Goal: Transaction & Acquisition: Purchase product/service

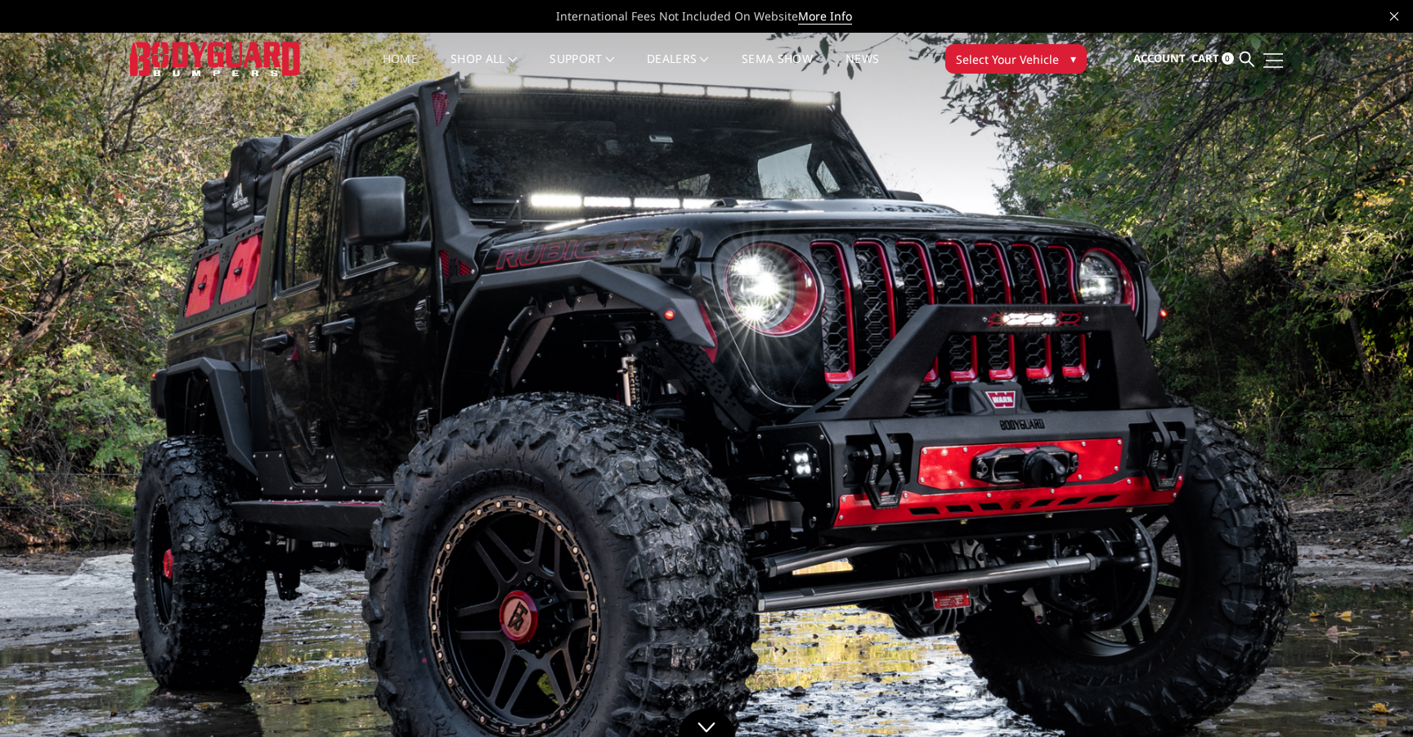
click at [1280, 66] on span at bounding box center [1273, 67] width 20 height 2
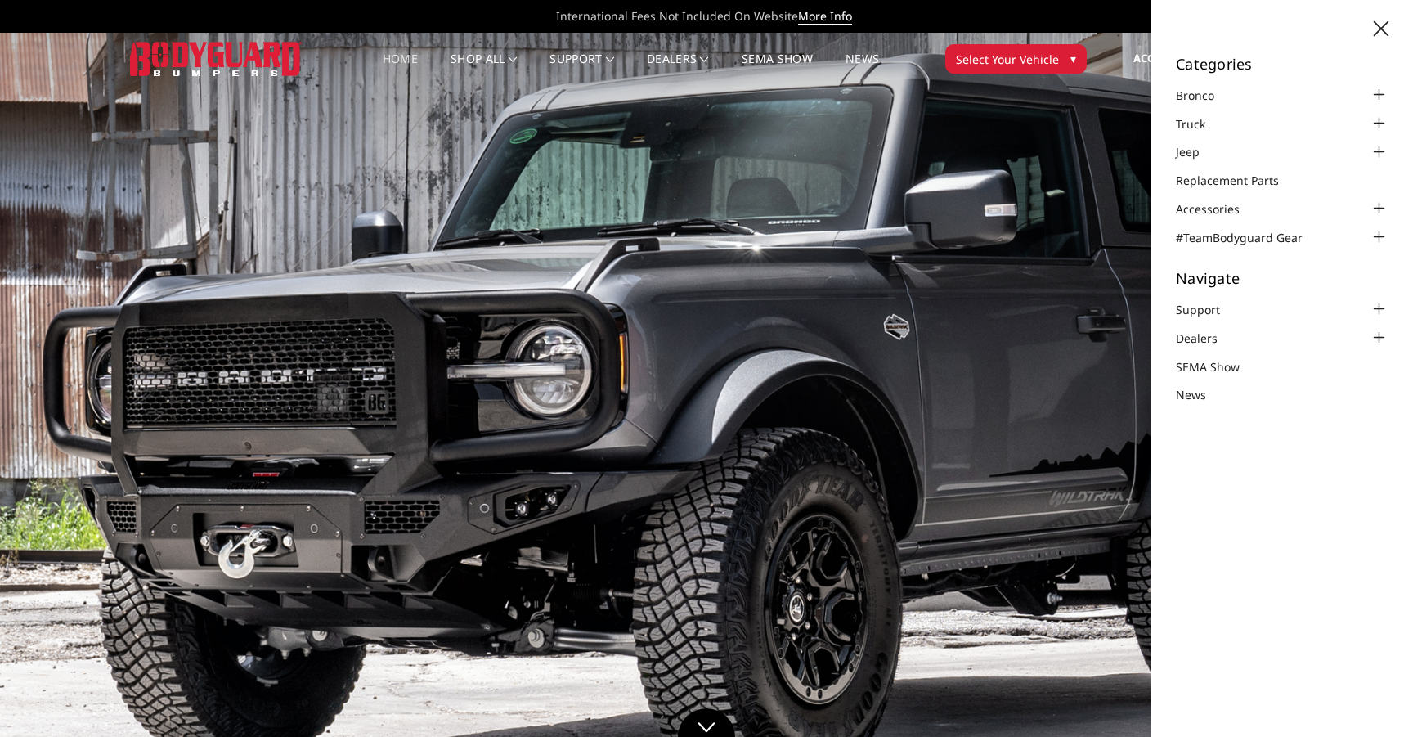
click at [1051, 229] on img at bounding box center [706, 430] width 1413 height 795
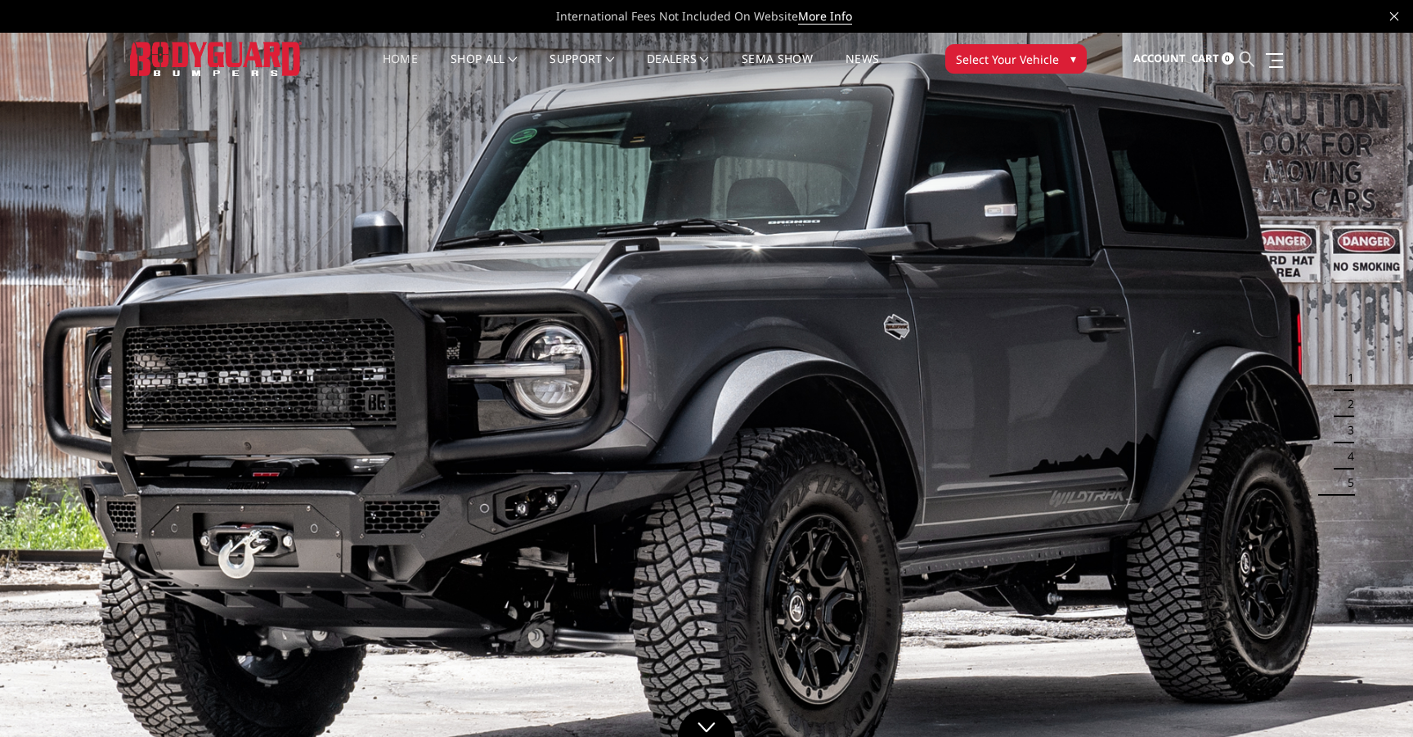
click at [1252, 63] on icon at bounding box center [1246, 59] width 15 height 15
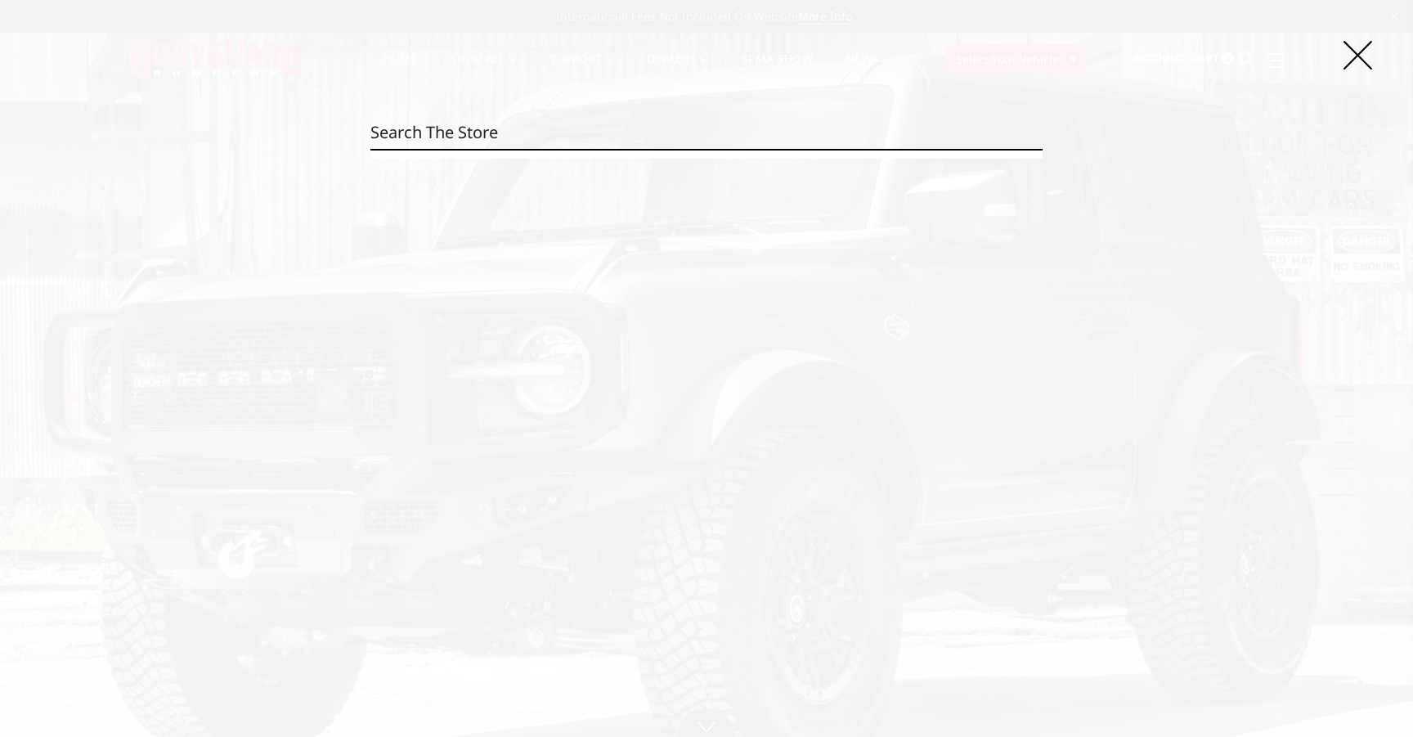
type input "e"
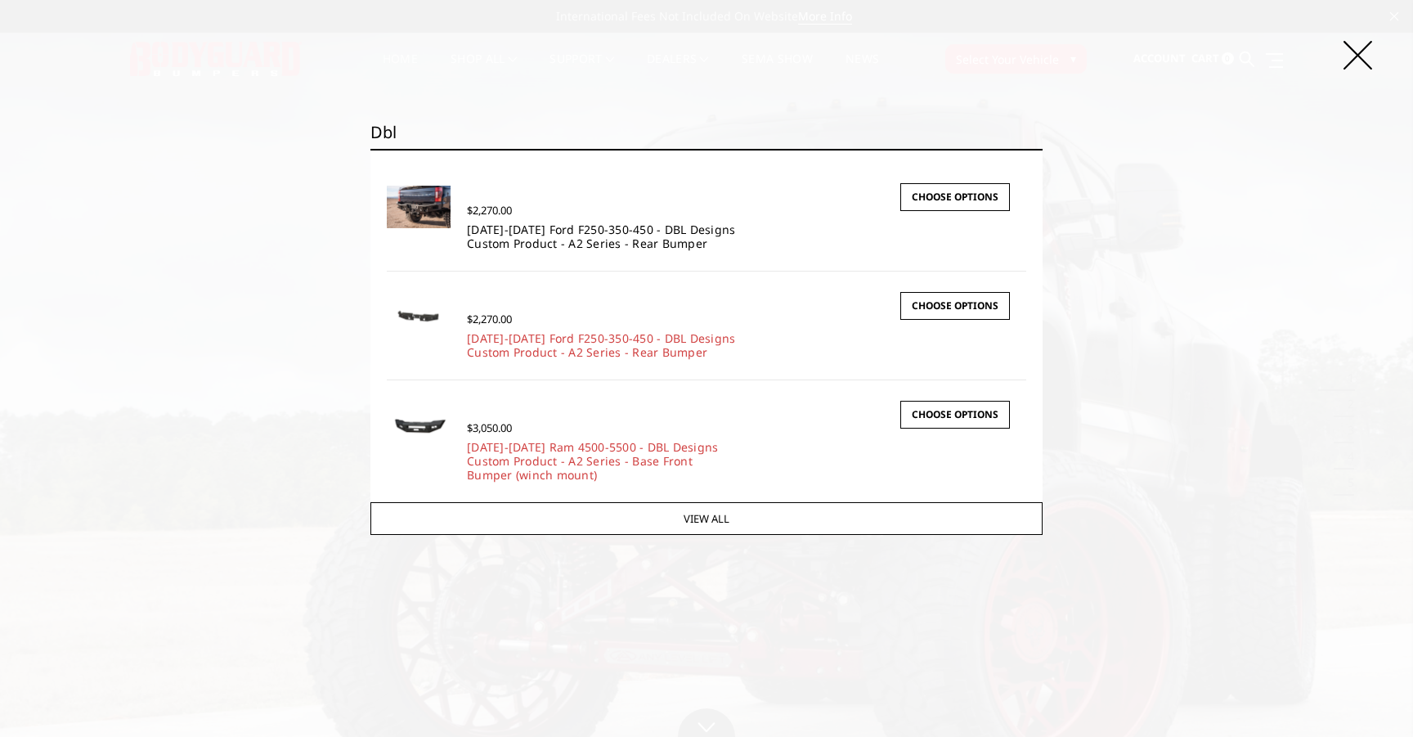
type input "dbl"
click at [535, 231] on link "[DATE]-[DATE] Ford F250-350-450 - DBL Designs Custom Product - A2 Series - Rear…" at bounding box center [601, 236] width 268 height 29
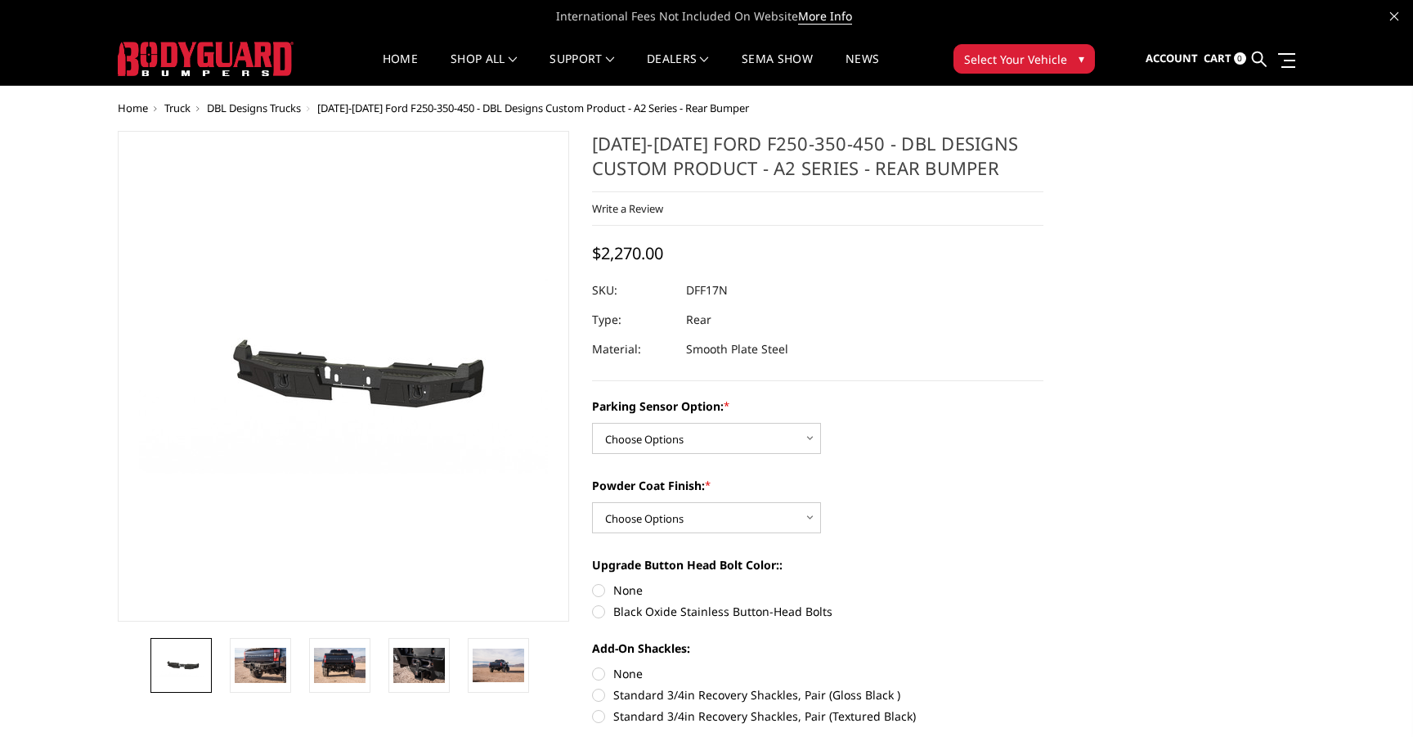
click at [258, 110] on span "DBL Designs Trucks" at bounding box center [254, 108] width 94 height 15
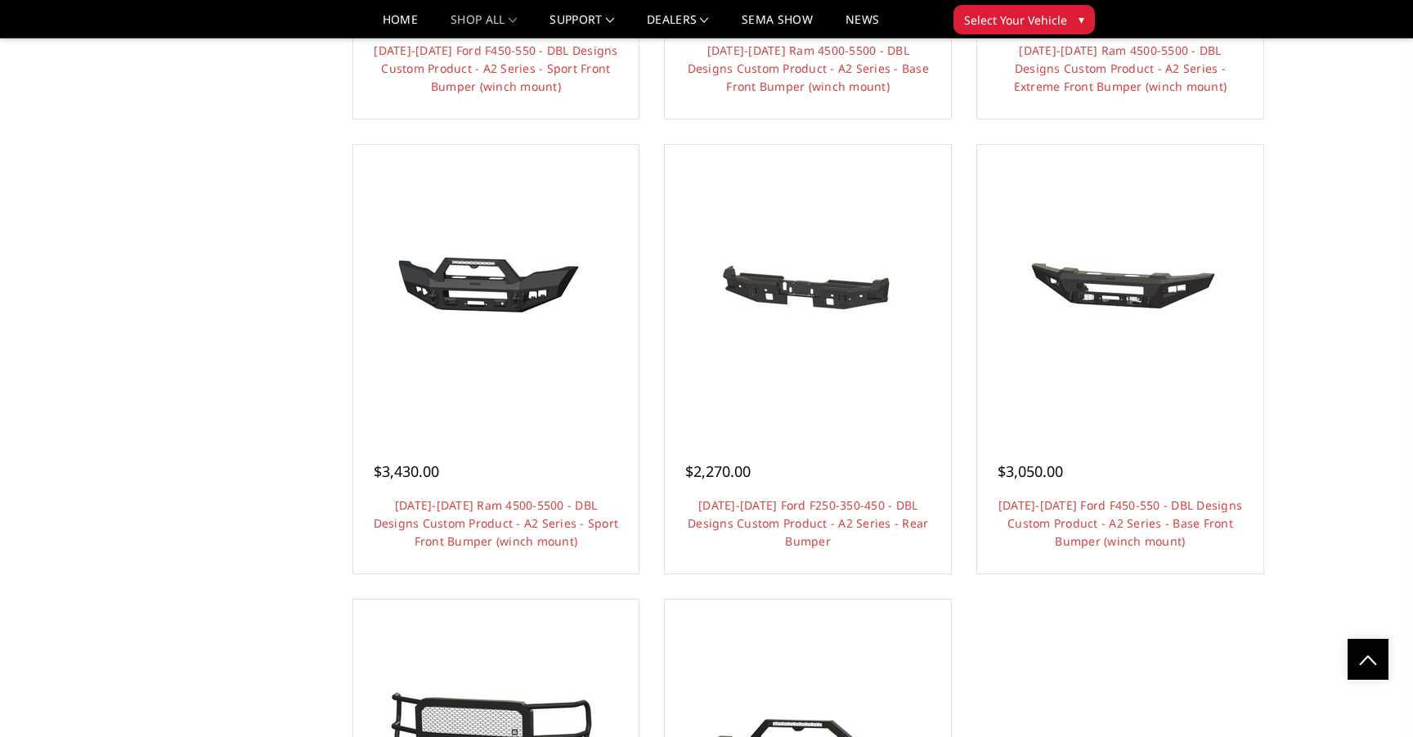
scroll to position [981, 0]
